Goal: Task Accomplishment & Management: Manage account settings

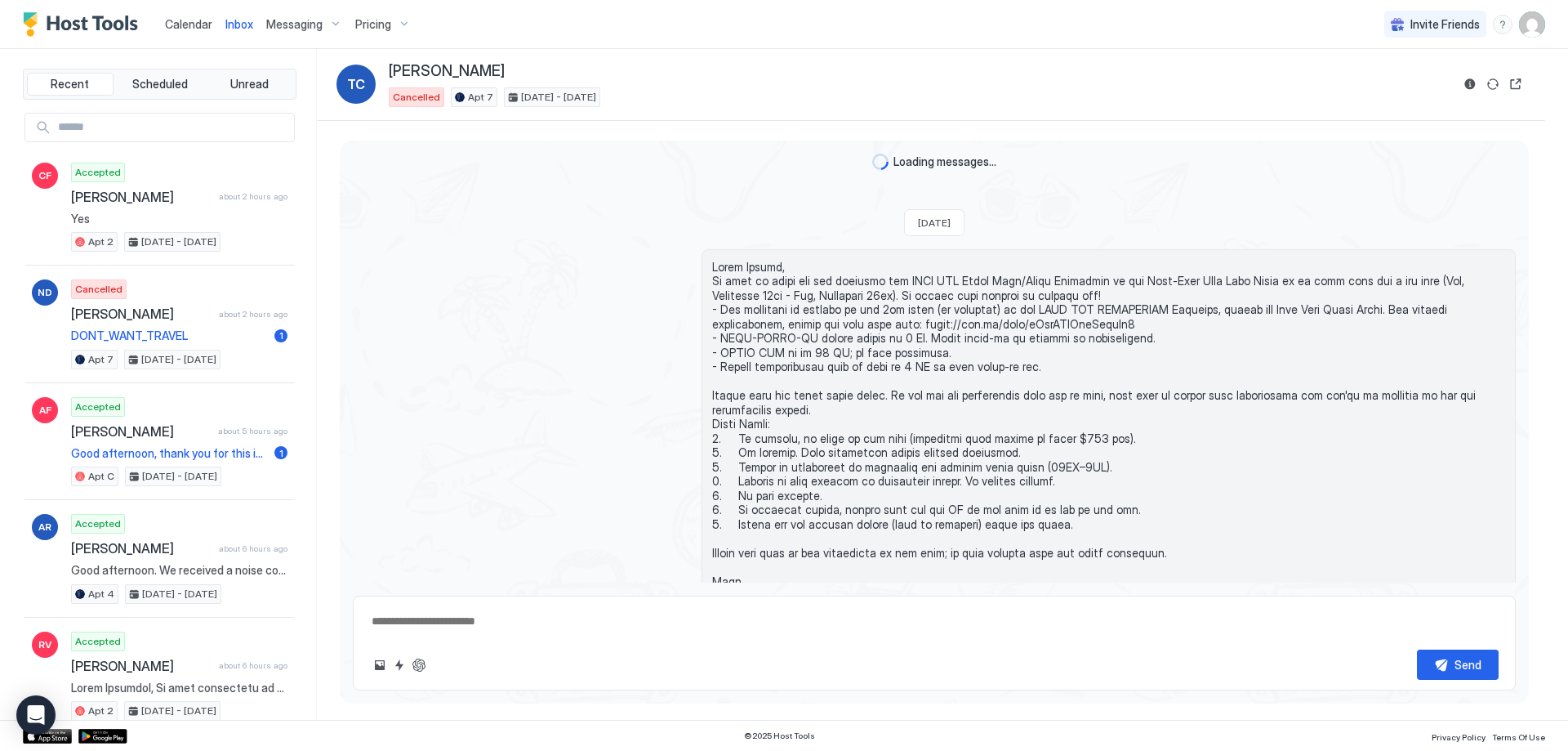
scroll to position [433, 0]
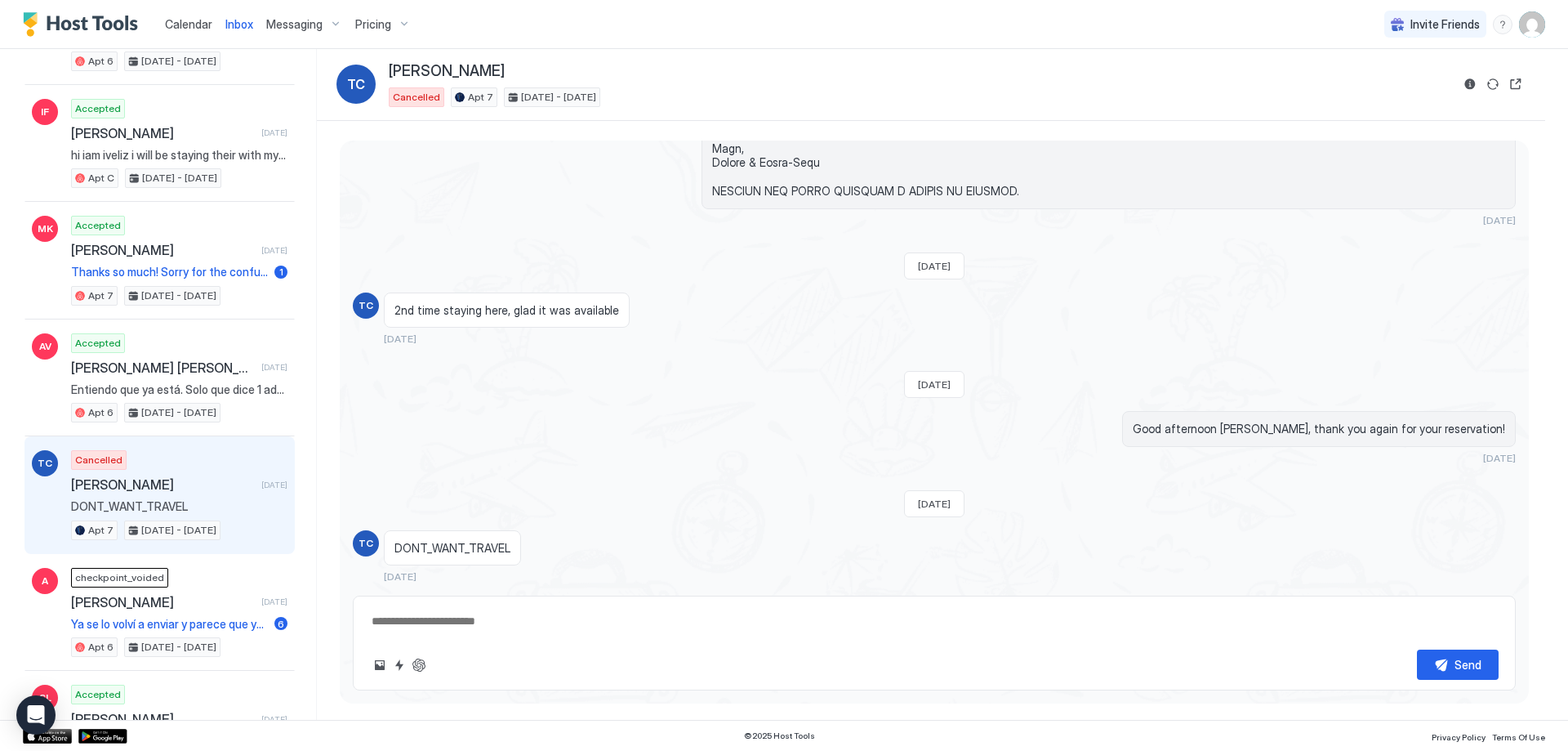
click at [1537, 30] on img "User profile" at bounding box center [1532, 24] width 26 height 26
click at [397, 27] on div at bounding box center [784, 375] width 1568 height 751
click at [383, 23] on span "Pricing" at bounding box center [372, 24] width 36 height 15
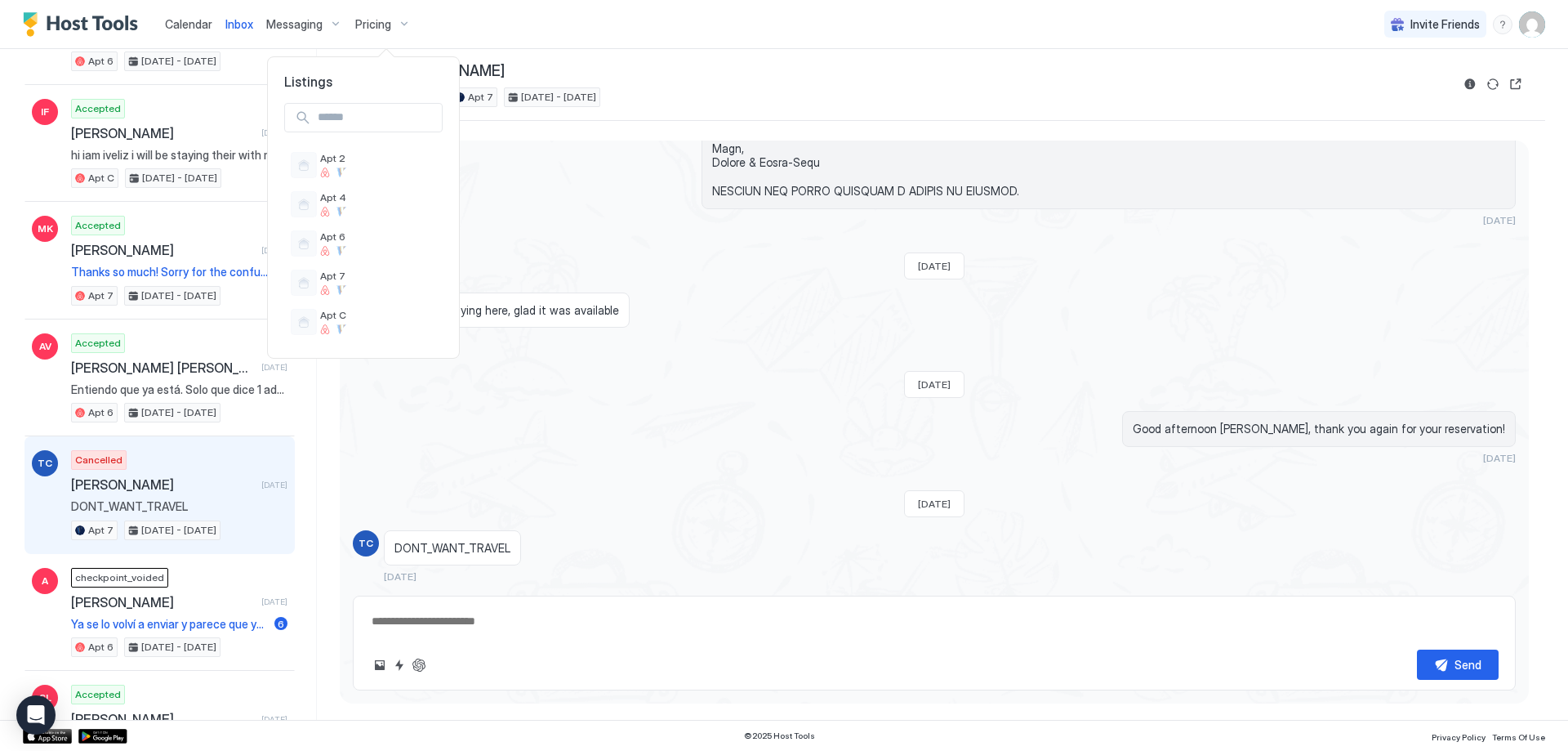
click at [485, 25] on div at bounding box center [784, 375] width 1568 height 751
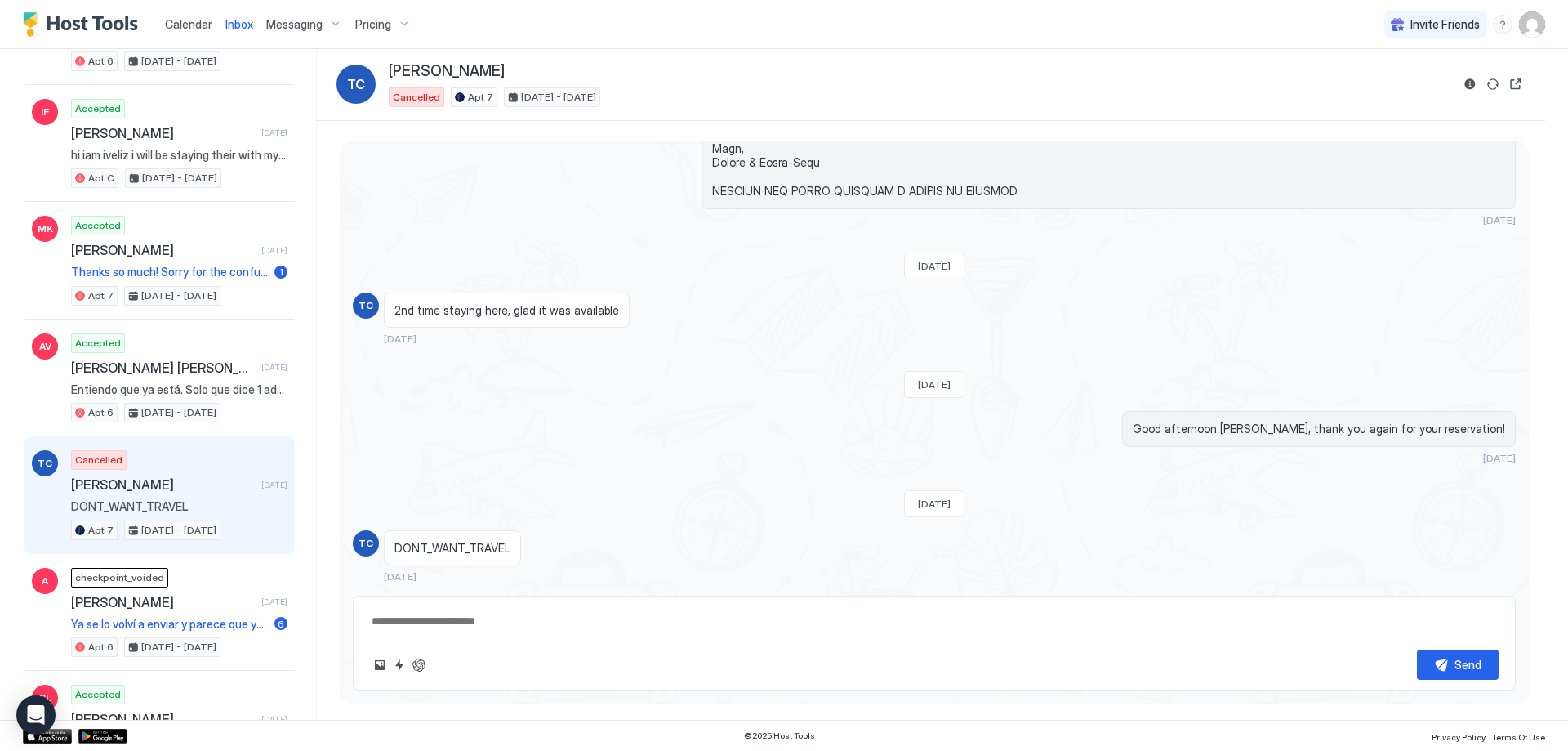
click at [129, 26] on img "Host Tools Logo" at bounding box center [83, 24] width 122 height 24
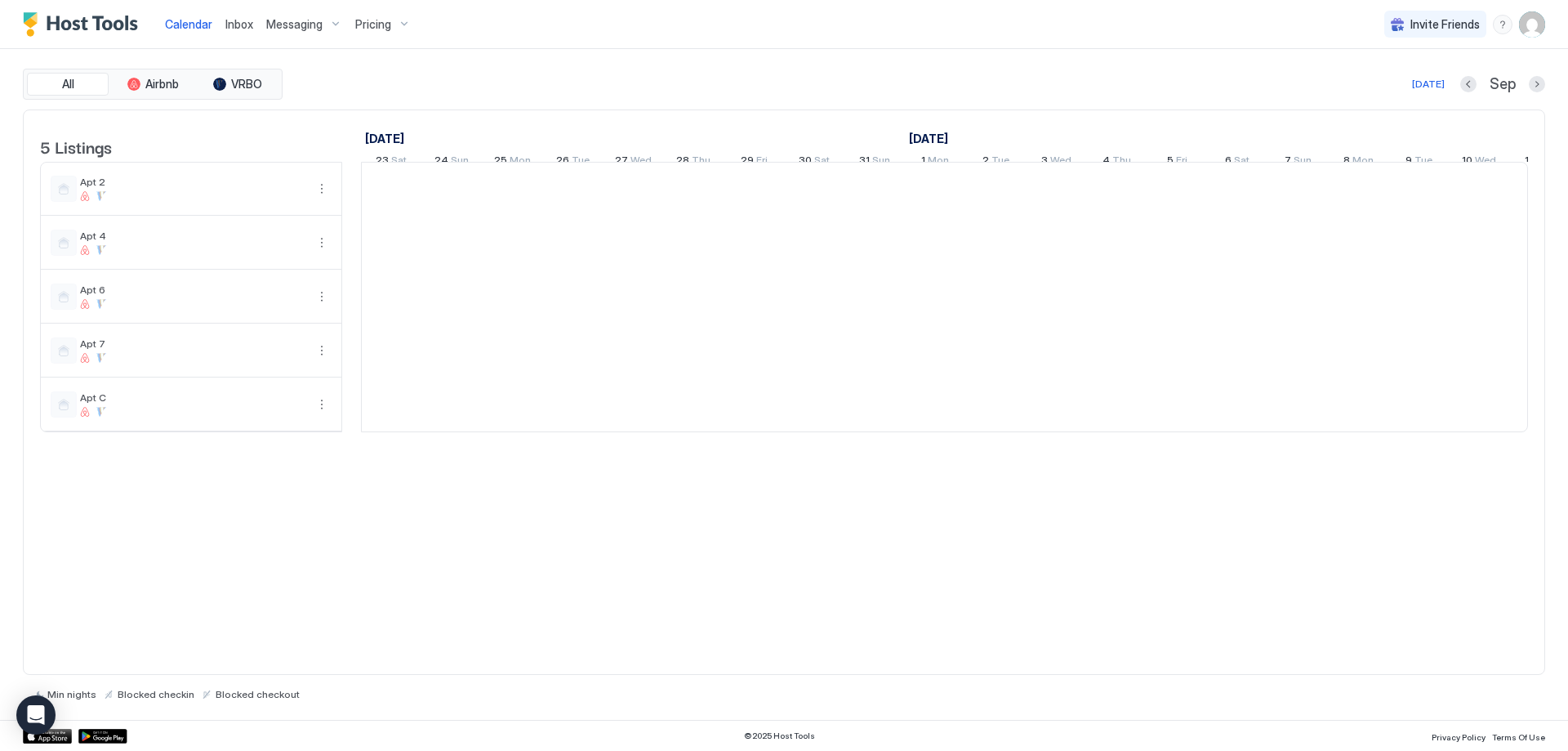
scroll to position [0, 908]
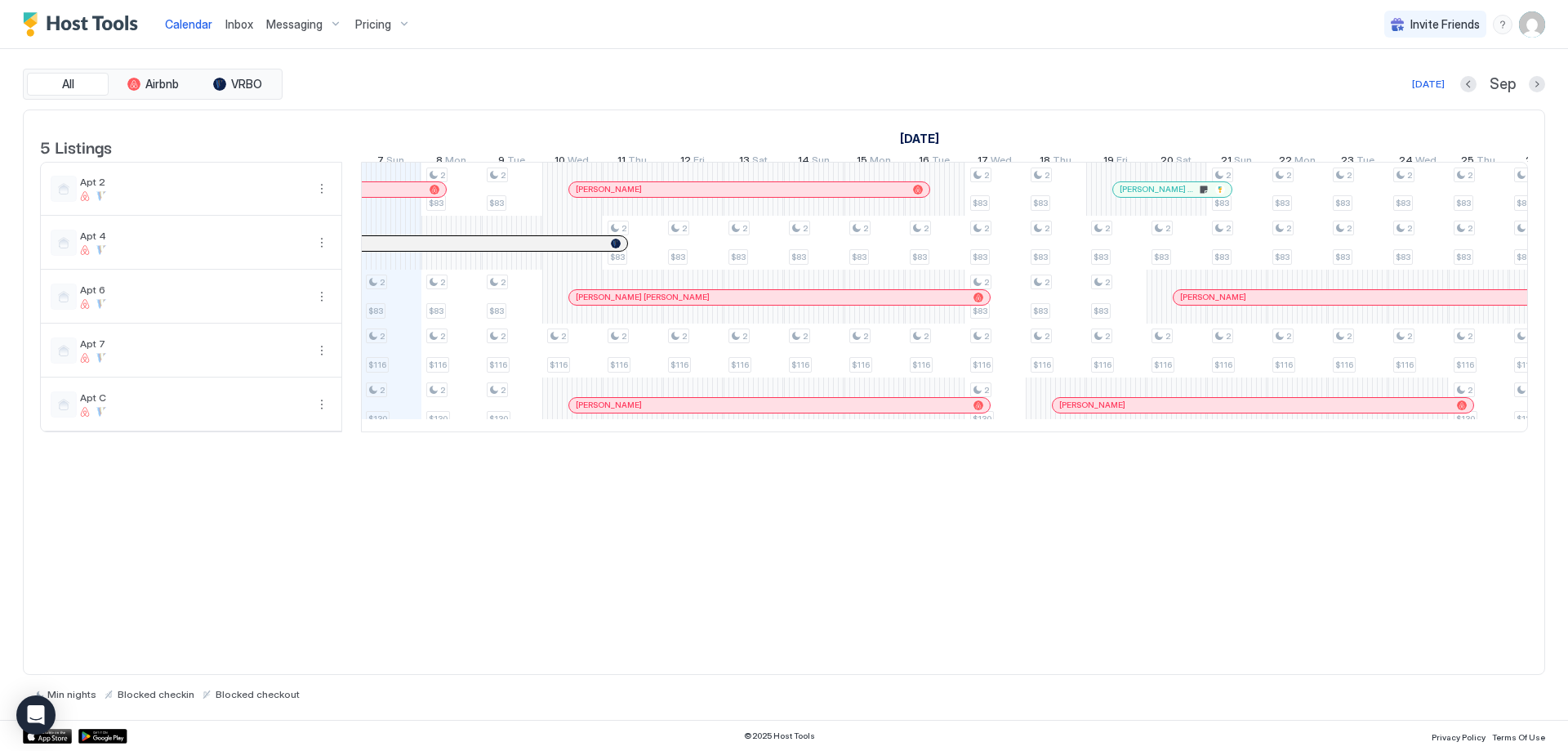
click at [129, 26] on img "Host Tools Logo" at bounding box center [83, 24] width 122 height 24
click at [1533, 25] on img "User profile" at bounding box center [1532, 24] width 26 height 26
click at [1370, 99] on div "Settings" at bounding box center [1440, 91] width 207 height 29
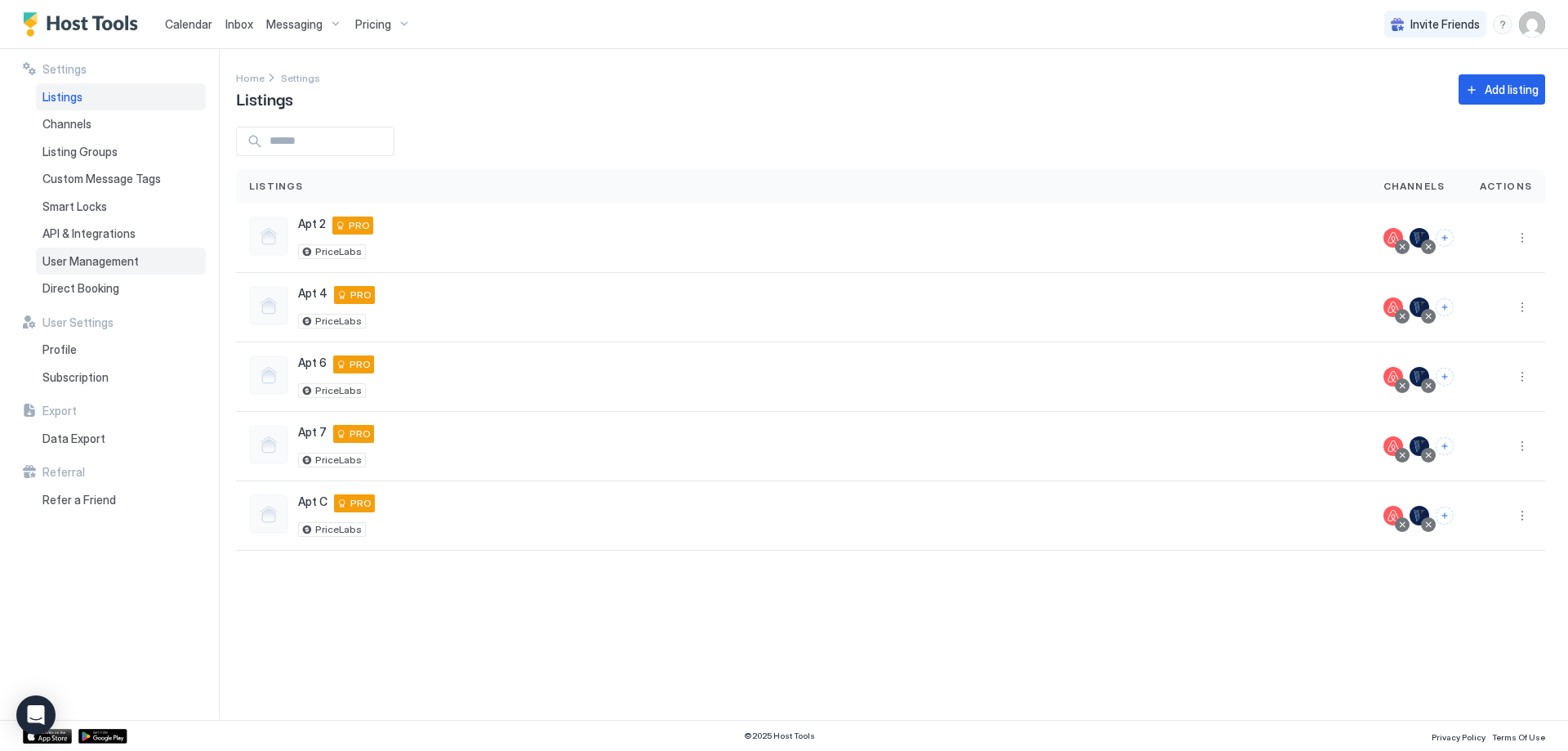
click at [164, 262] on div "User Management" at bounding box center [121, 261] width 170 height 28
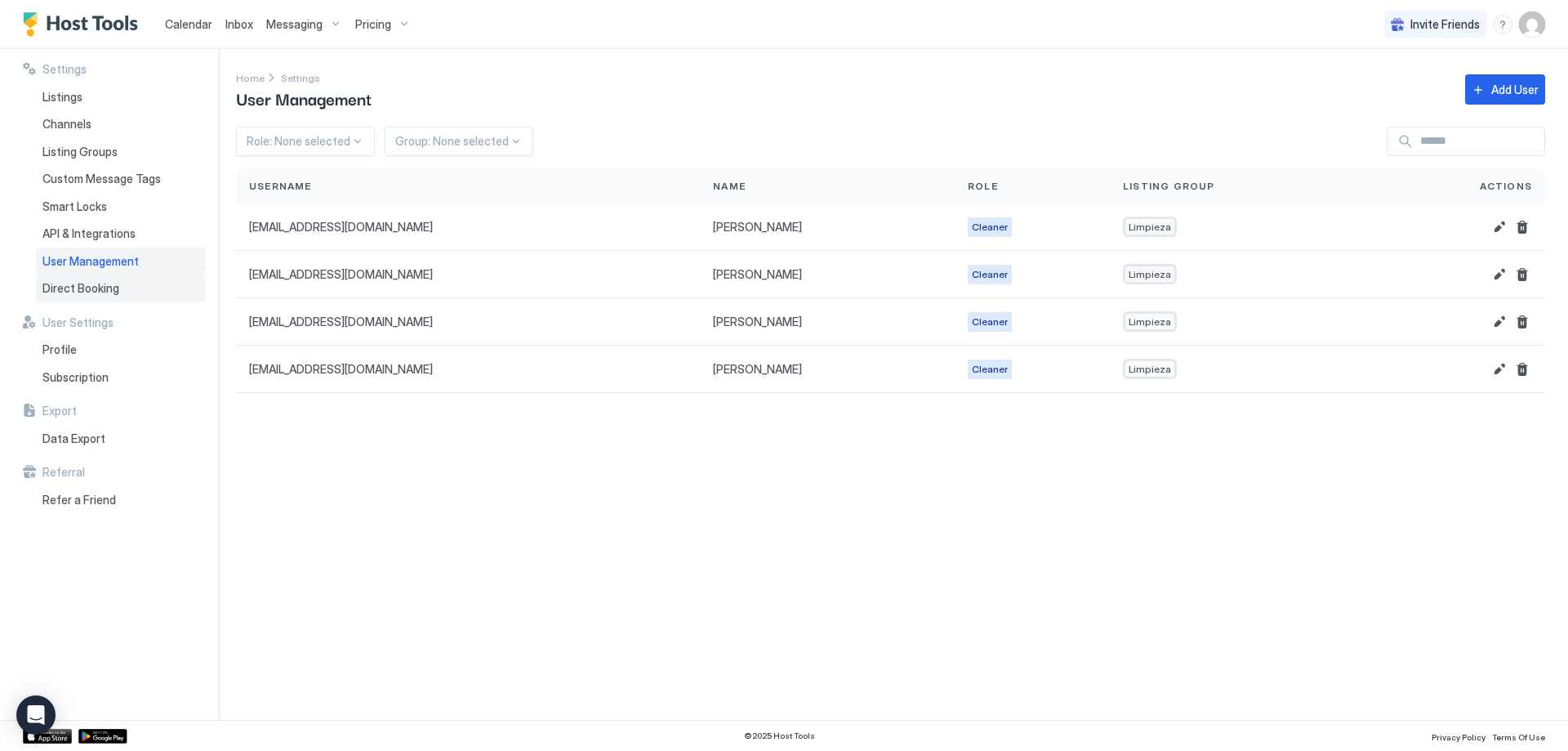
click at [108, 294] on span "Direct Booking" at bounding box center [81, 288] width 76 height 15
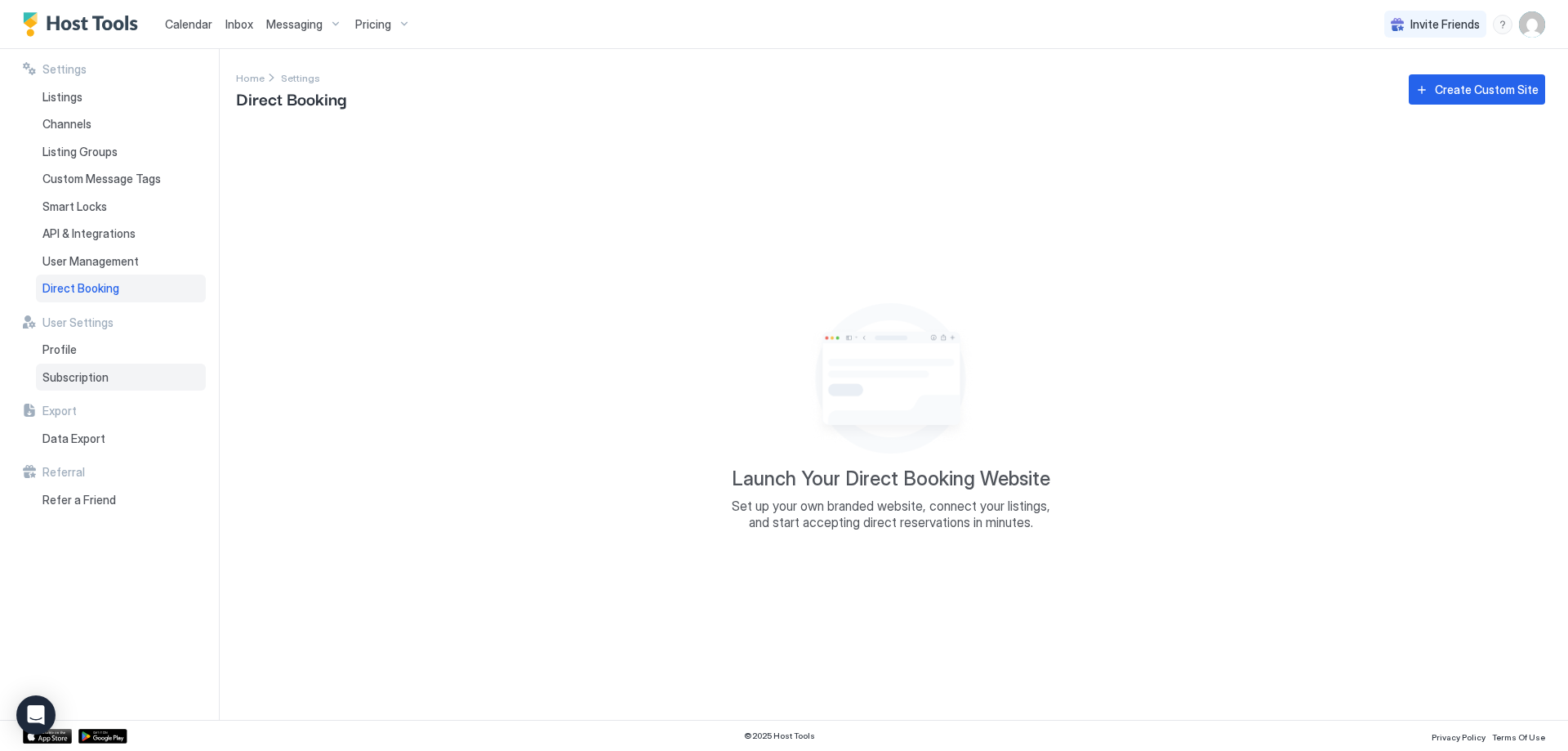
click at [88, 372] on span "Subscription" at bounding box center [75, 377] width 66 height 15
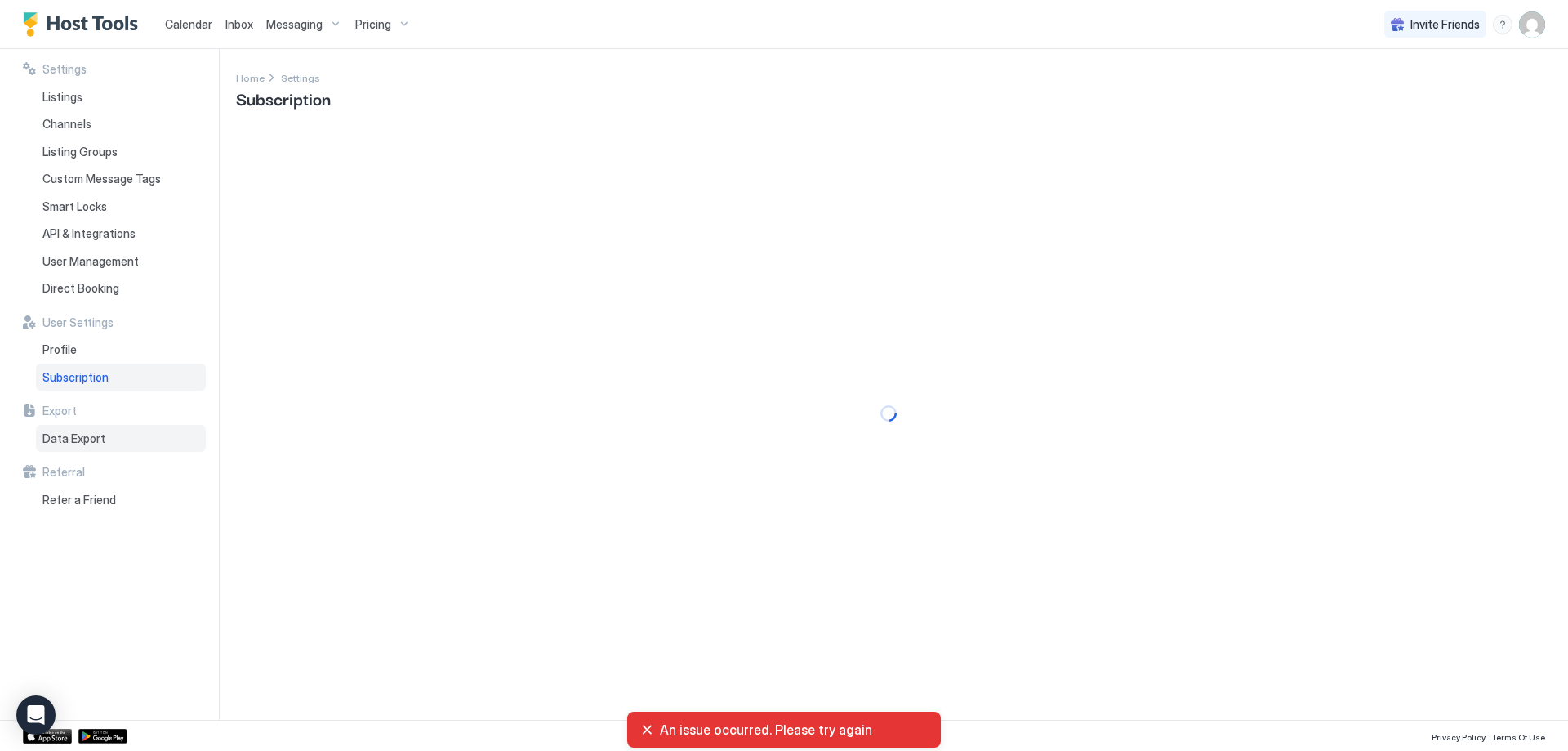
click at [79, 438] on span "Data Export" at bounding box center [74, 438] width 62 height 15
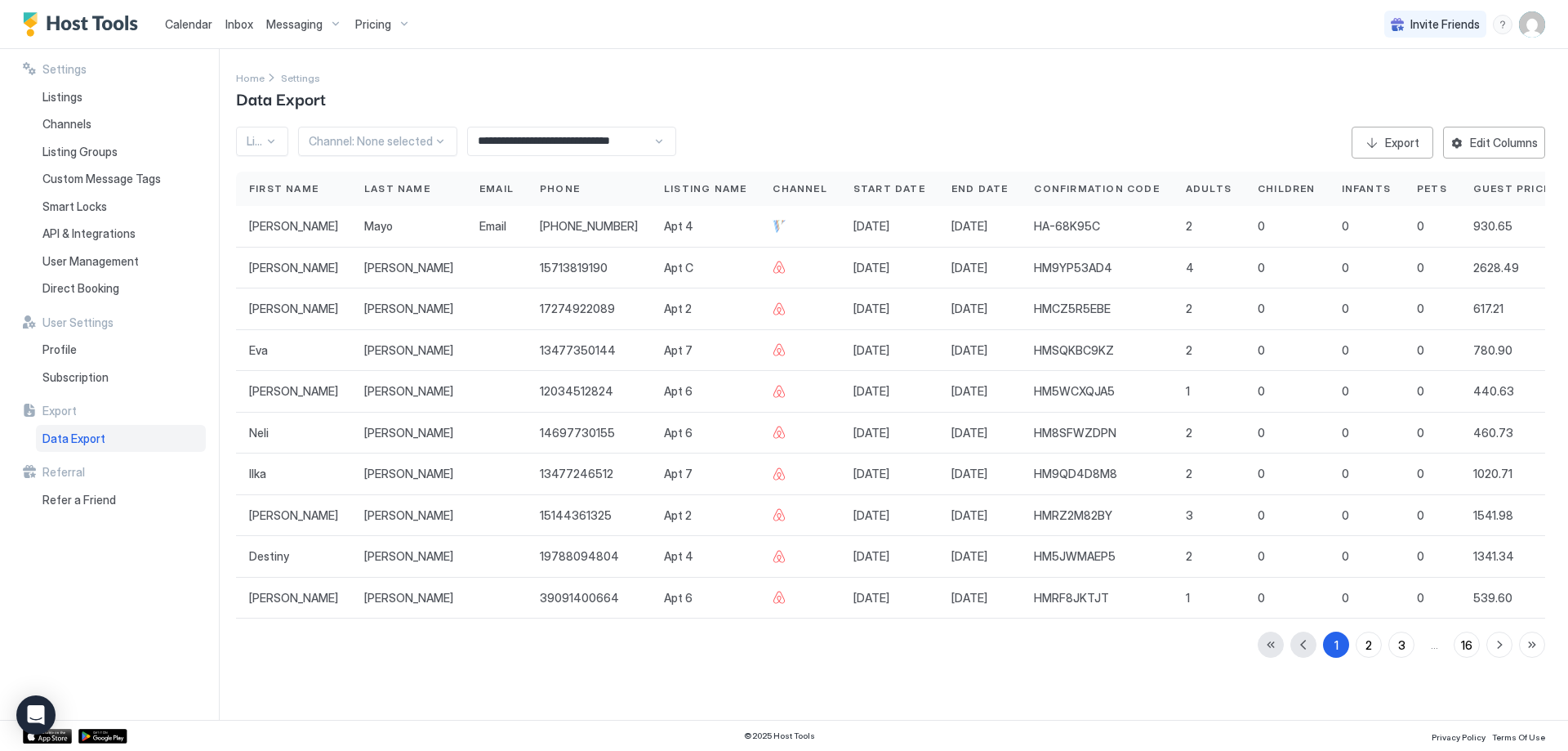
click at [661, 134] on div "**********" at bounding box center [571, 142] width 209 height 30
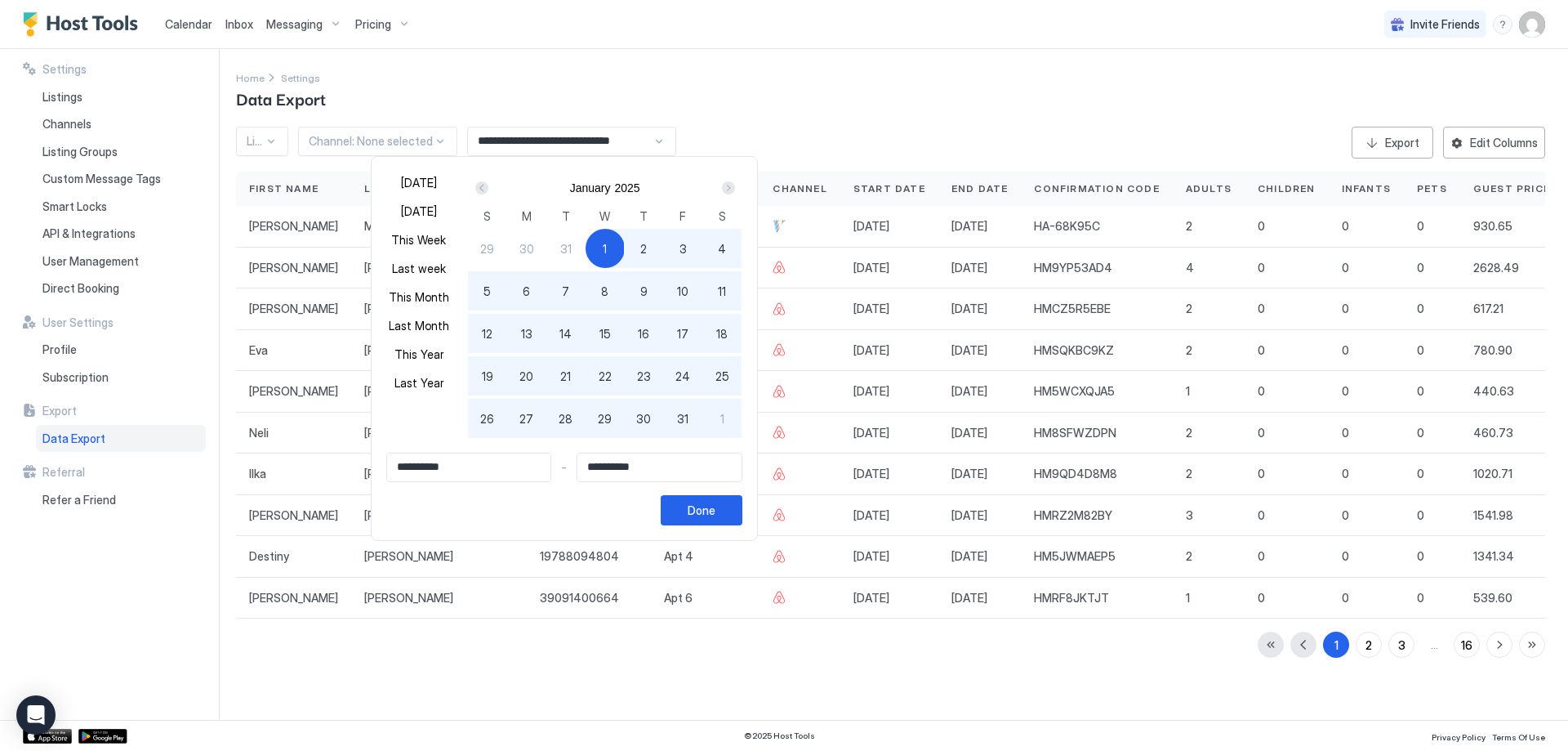
click at [732, 194] on div "Next" at bounding box center [728, 188] width 13 height 13
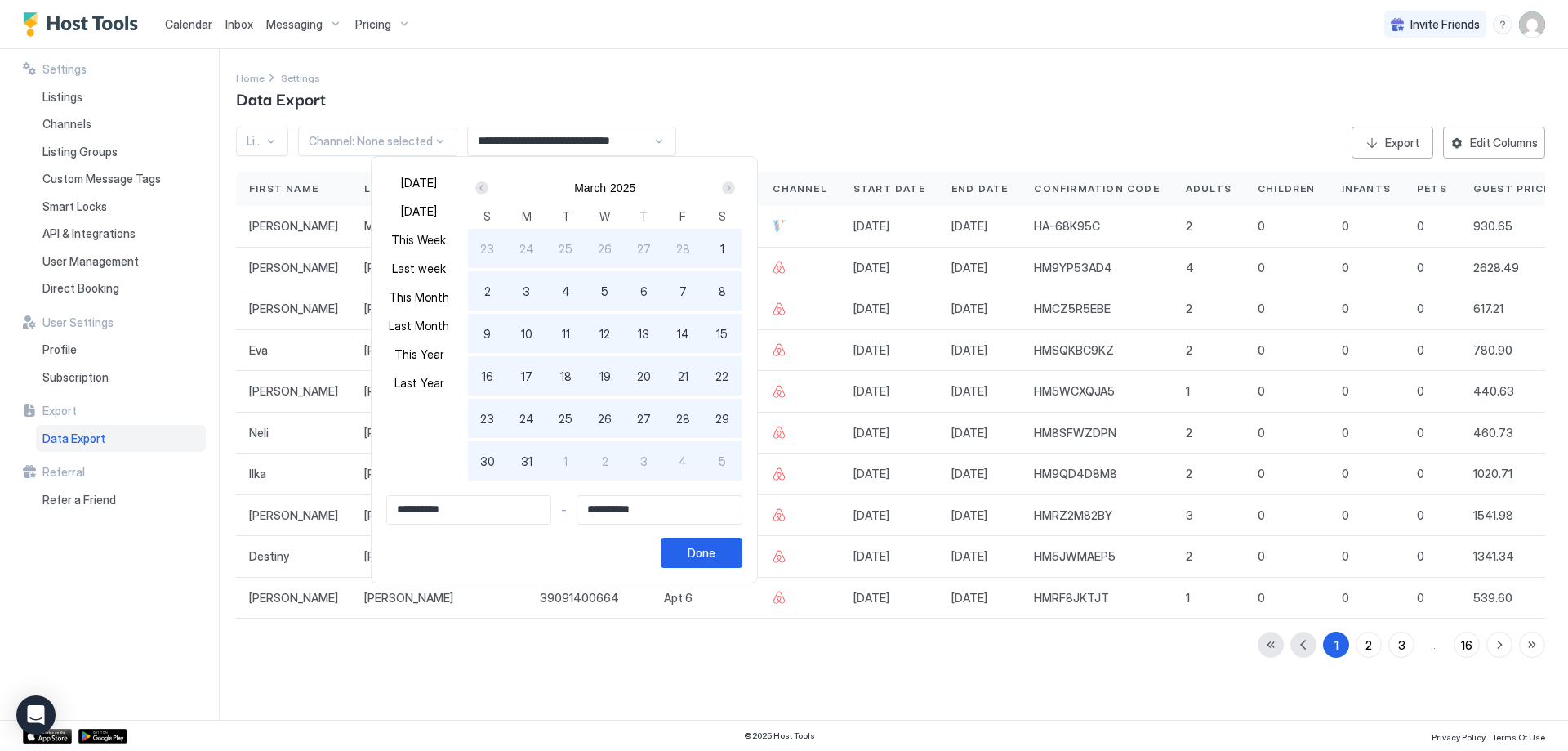
click at [732, 194] on div "Next" at bounding box center [728, 188] width 13 height 13
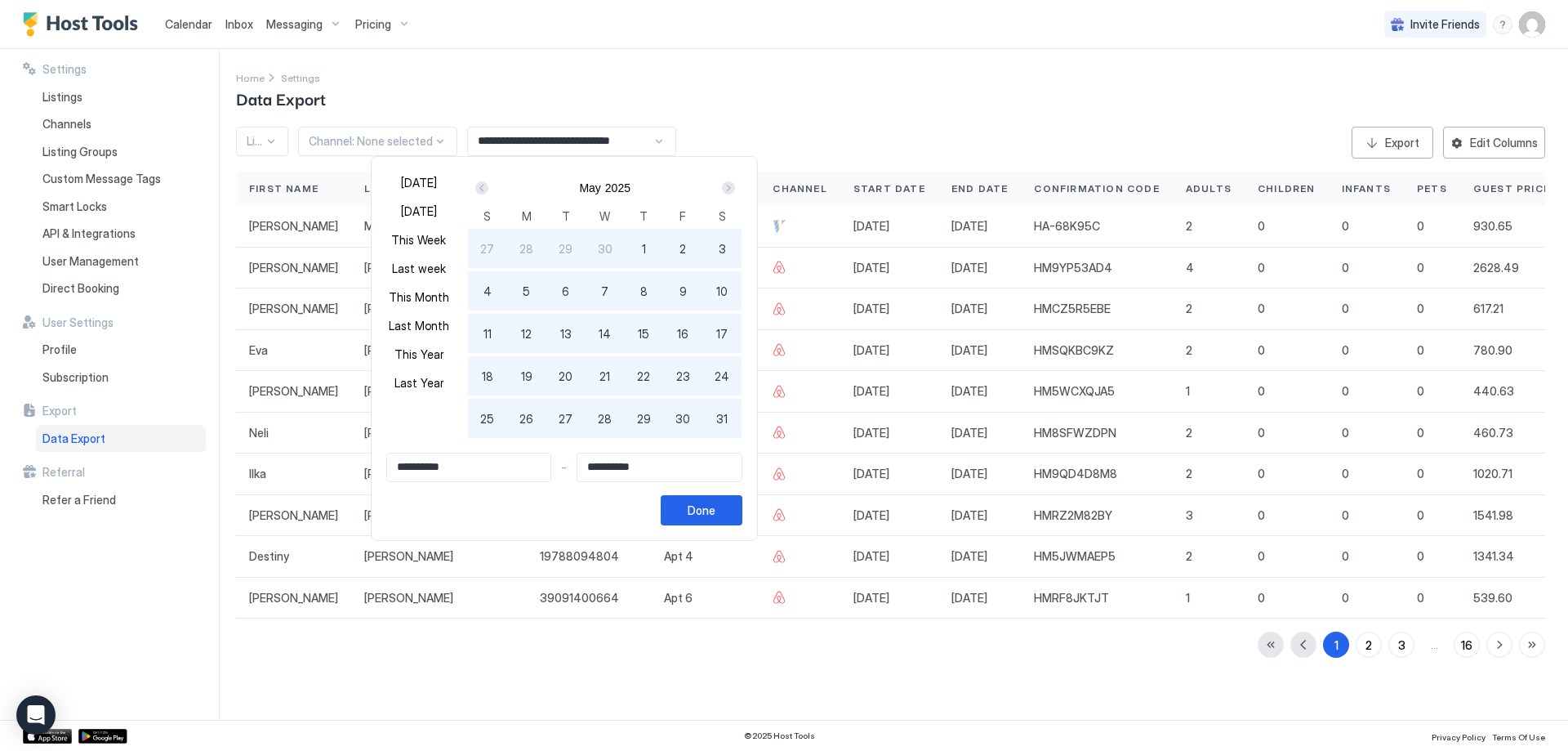
click at [732, 194] on div "Next" at bounding box center [728, 188] width 13 height 13
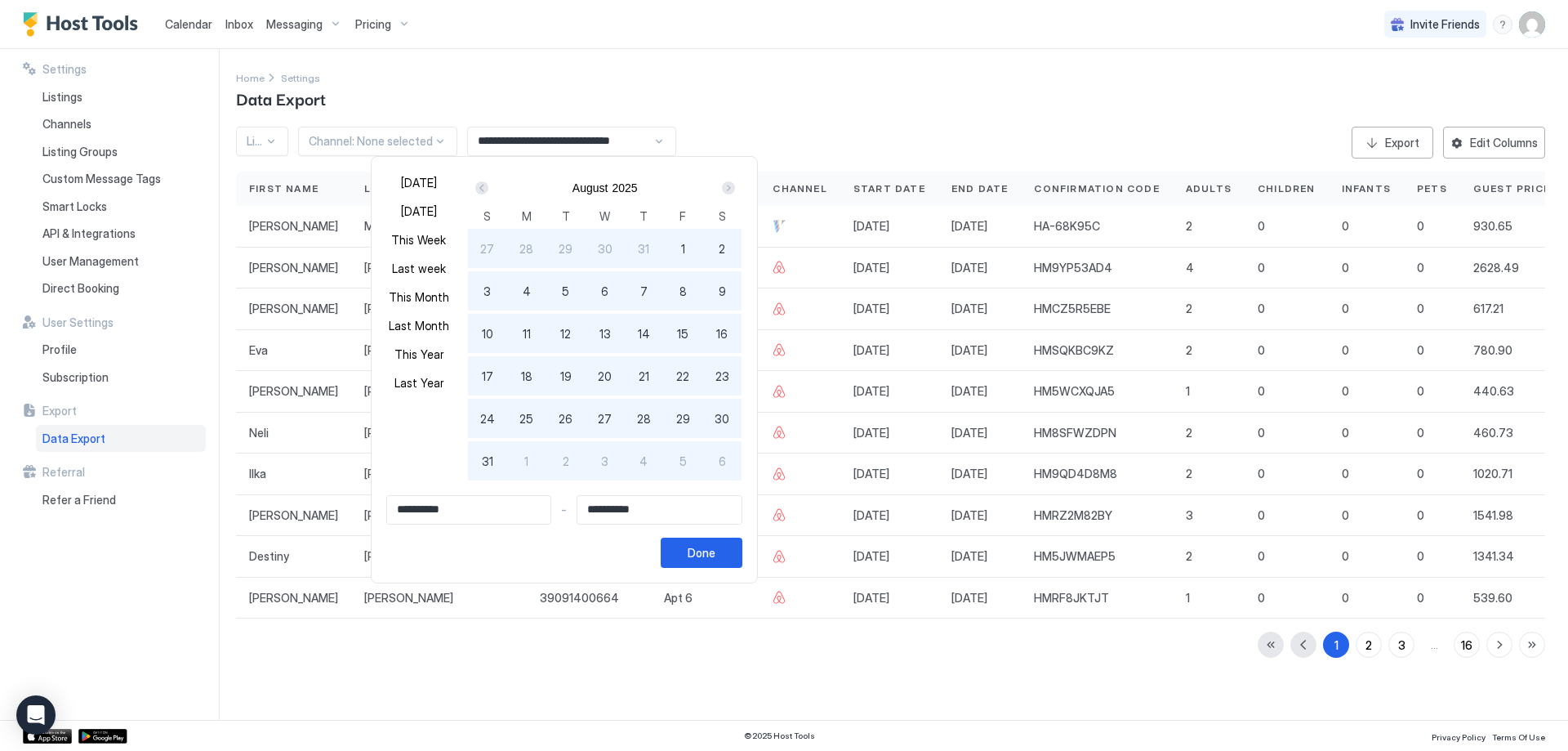
click at [732, 194] on div "Next" at bounding box center [728, 188] width 13 height 13
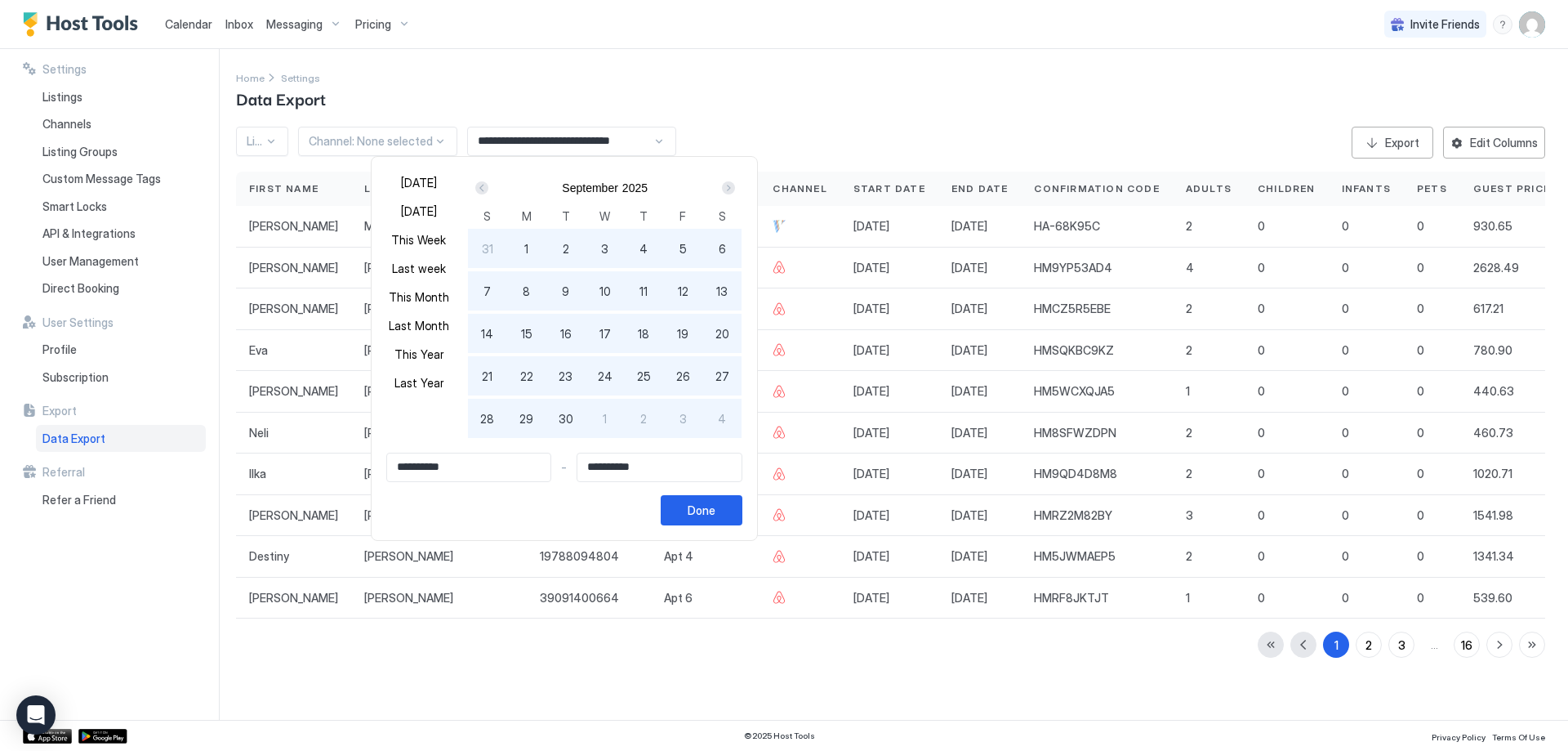
click at [532, 249] on div "1" at bounding box center [527, 248] width 39 height 39
type input "**********"
click at [571, 420] on span "30" at bounding box center [566, 419] width 15 height 17
type input "**********"
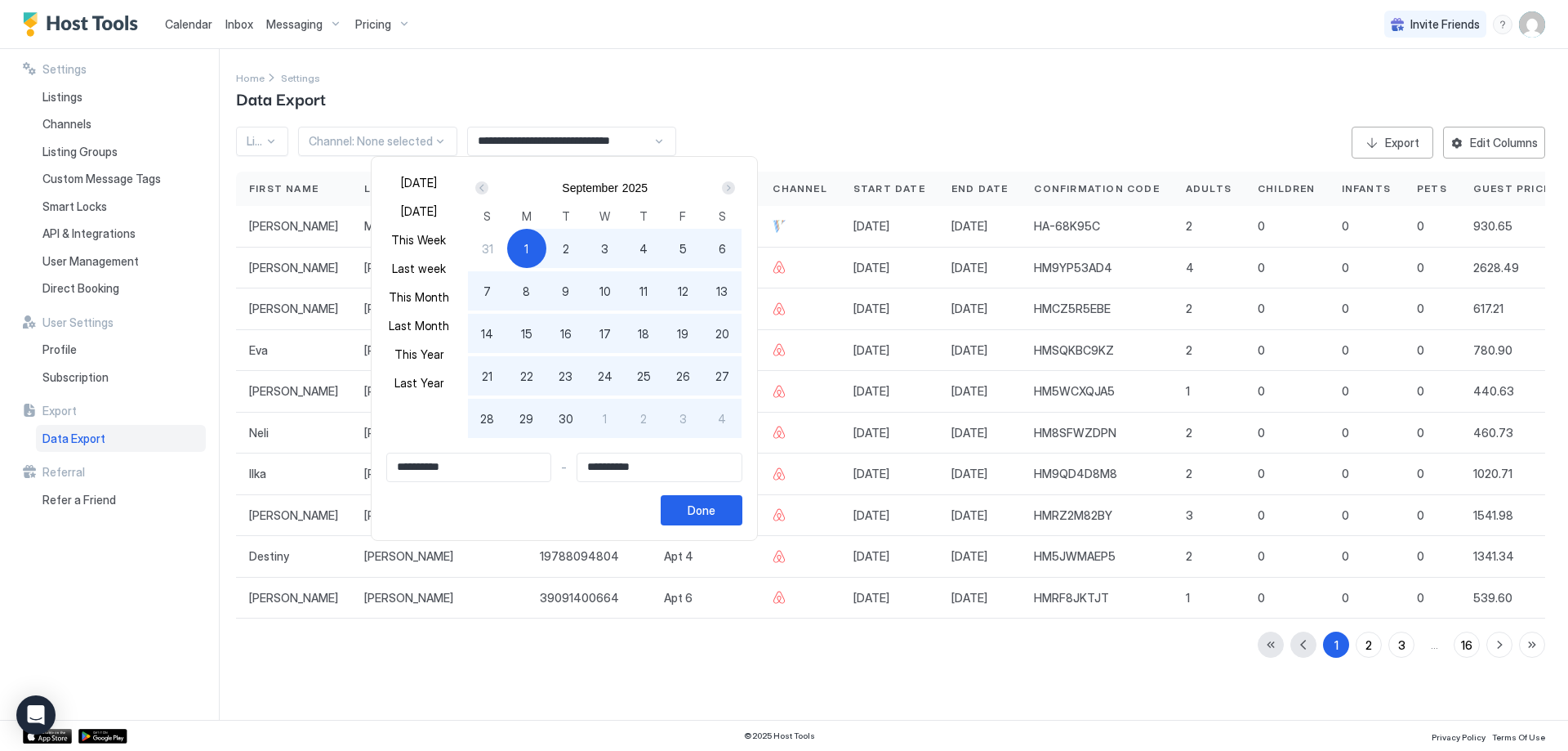
type input "**********"
click at [716, 505] on div "Done" at bounding box center [702, 511] width 28 height 17
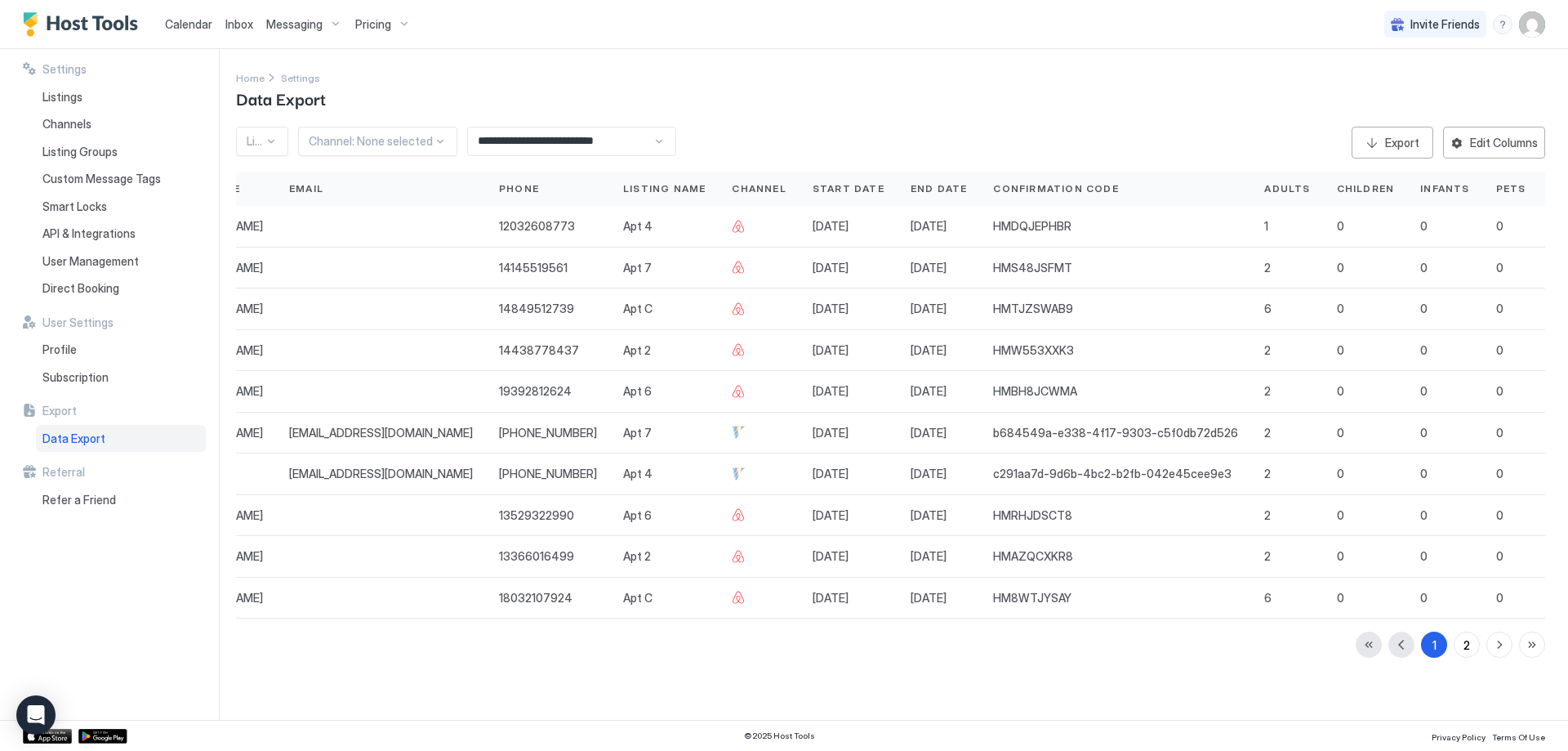
scroll to position [0, 315]
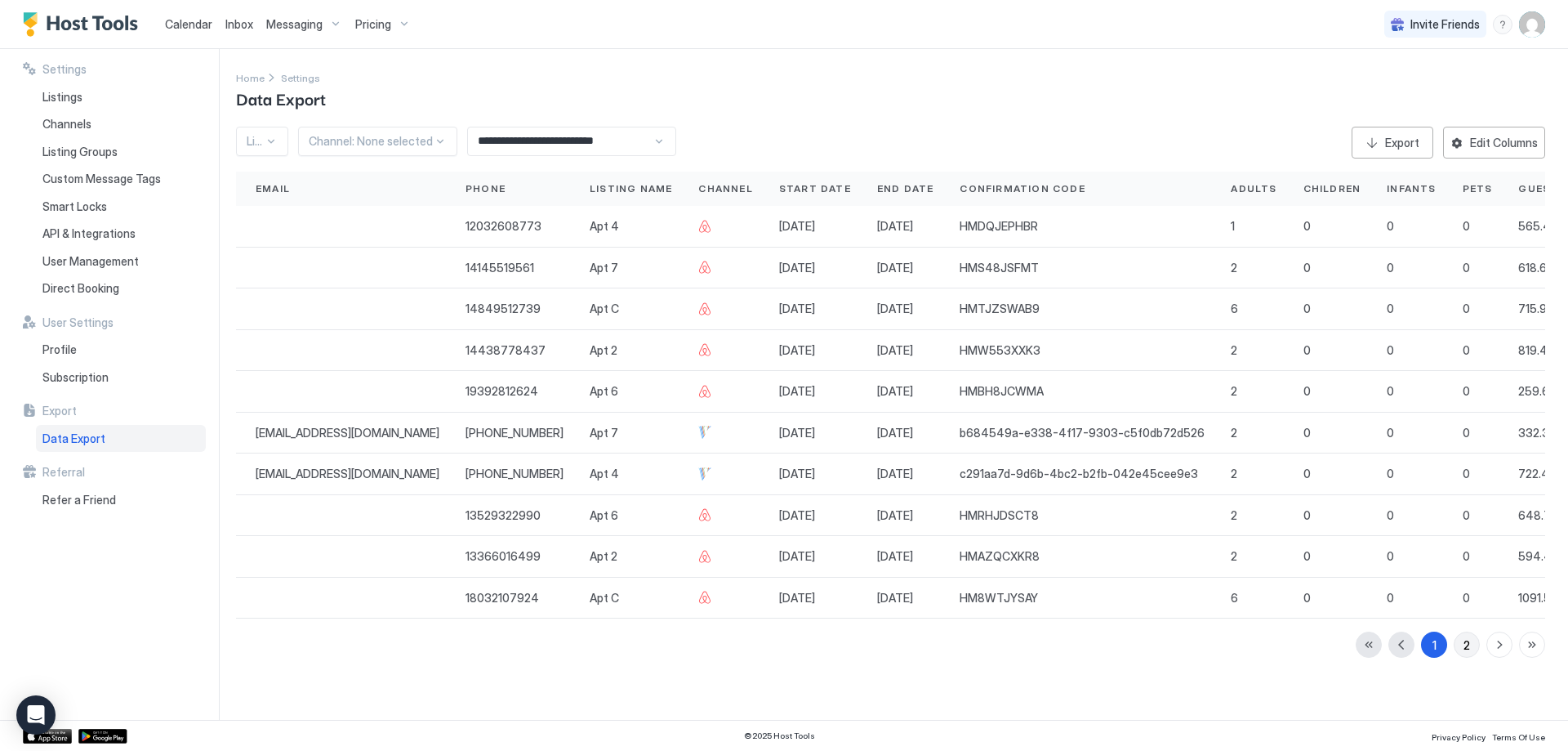
click at [1468, 654] on div "2" at bounding box center [1467, 645] width 7 height 17
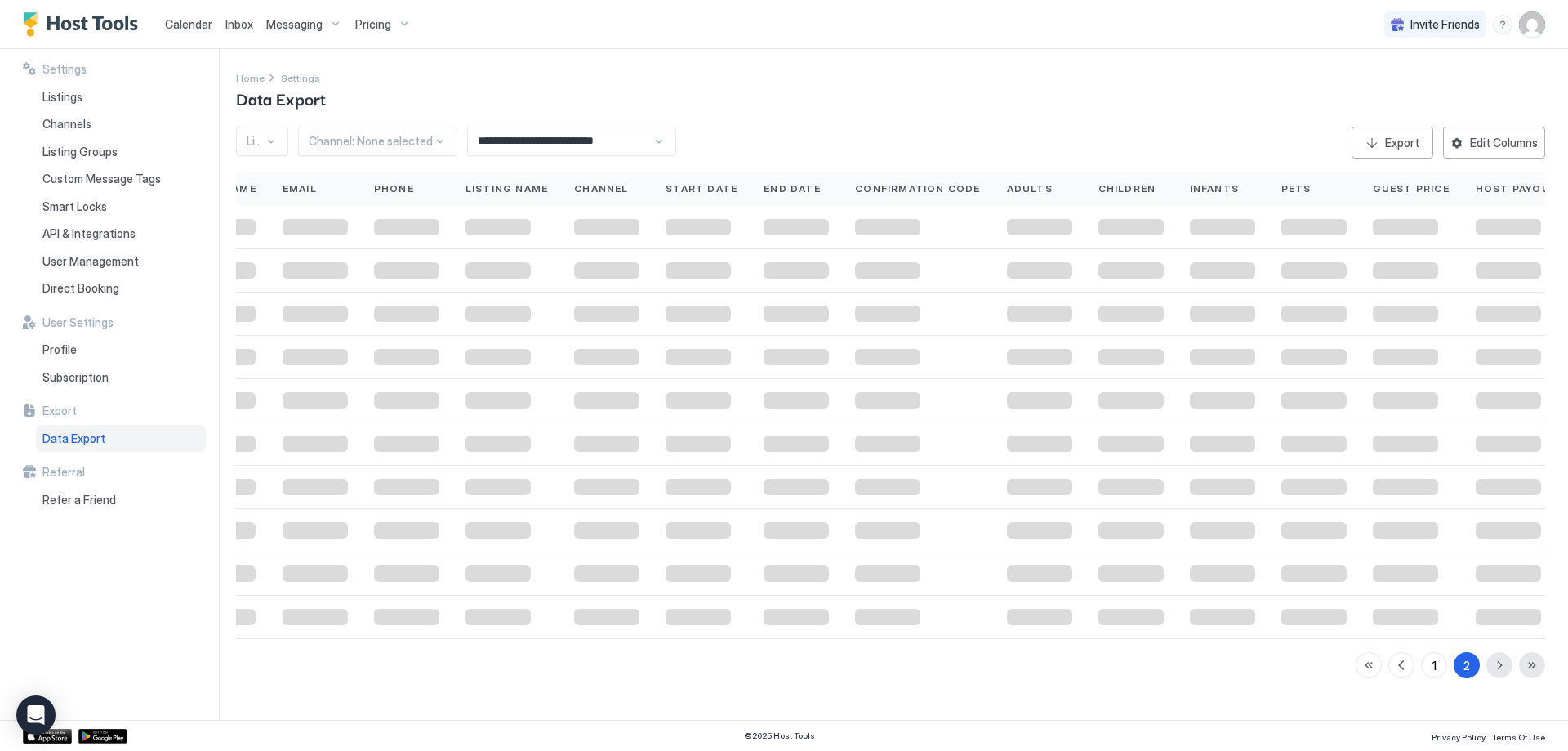
scroll to position [0, 134]
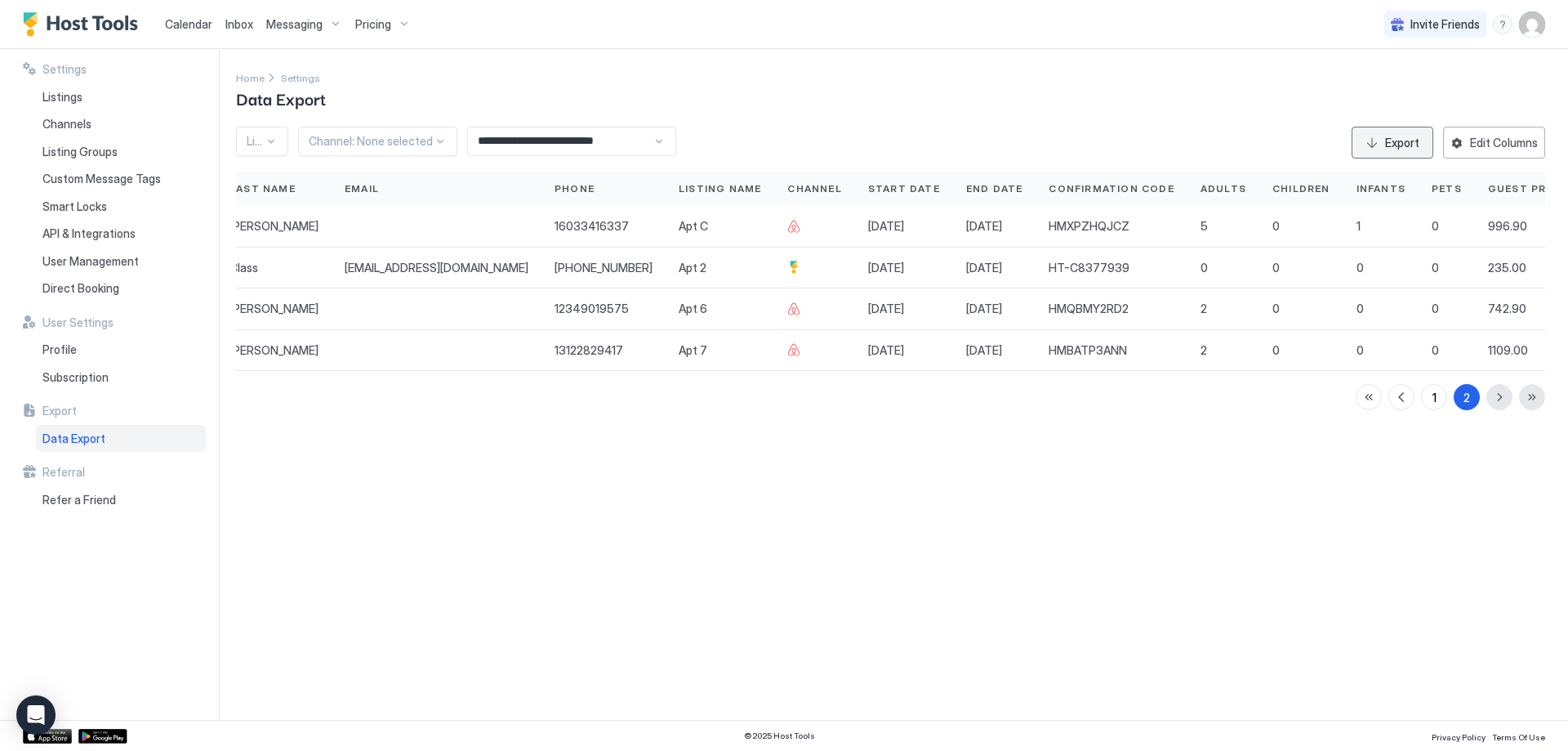
click at [1391, 142] on div "Export" at bounding box center [1402, 142] width 35 height 17
